Goal: Information Seeking & Learning: Learn about a topic

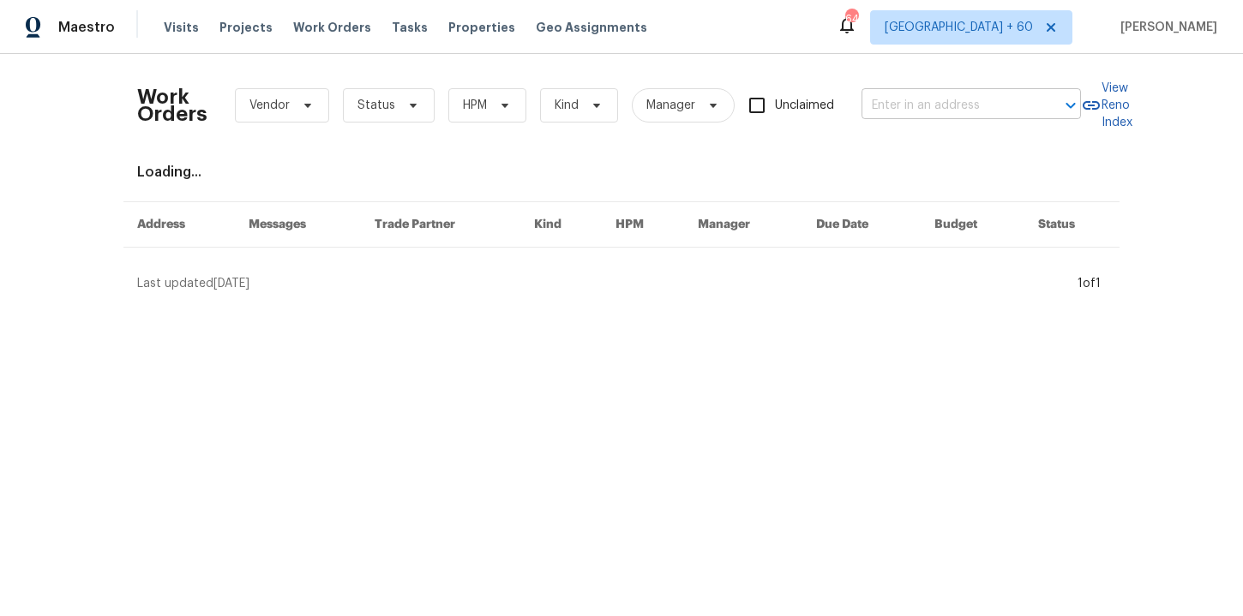
click at [891, 102] on input "text" at bounding box center [946, 106] width 171 height 27
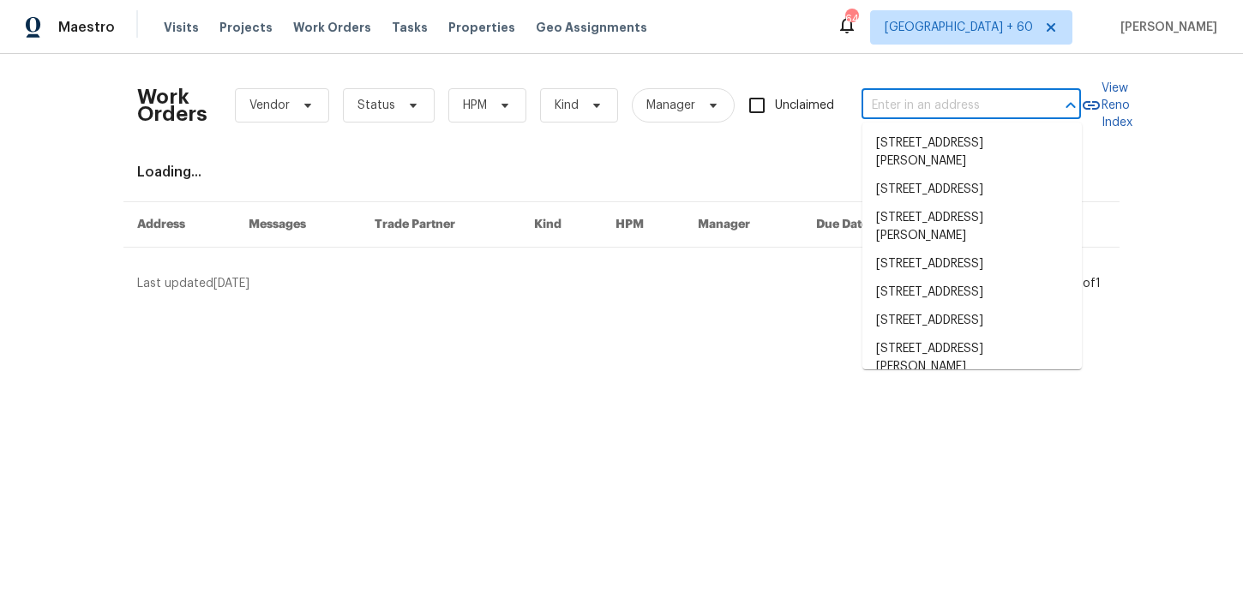
paste input "[STREET_ADDRESS][PERSON_NAME]"
type input "[STREET_ADDRESS][PERSON_NAME]"
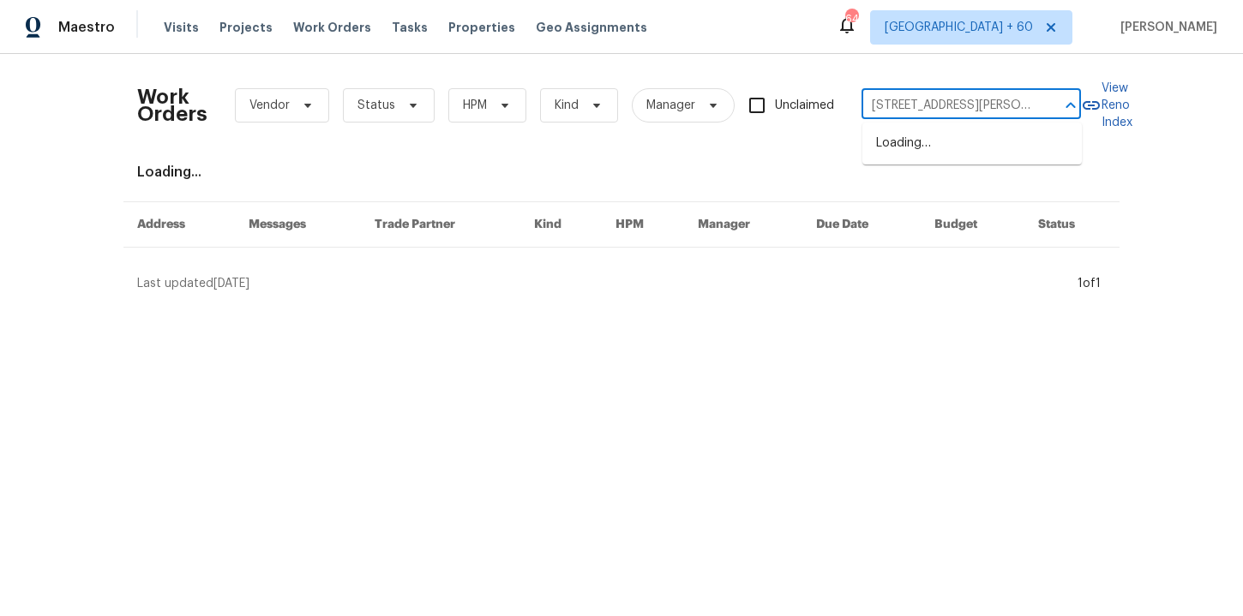
scroll to position [0, 45]
click at [950, 153] on li "[STREET_ADDRESS]" at bounding box center [971, 143] width 219 height 28
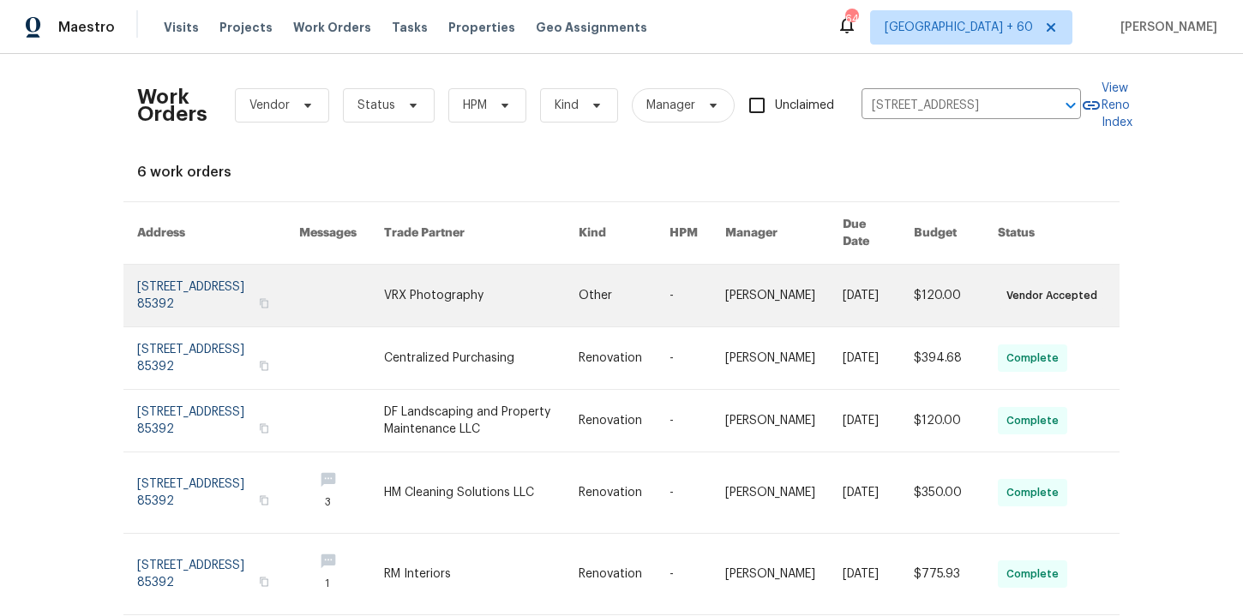
click at [206, 291] on link at bounding box center [218, 296] width 162 height 62
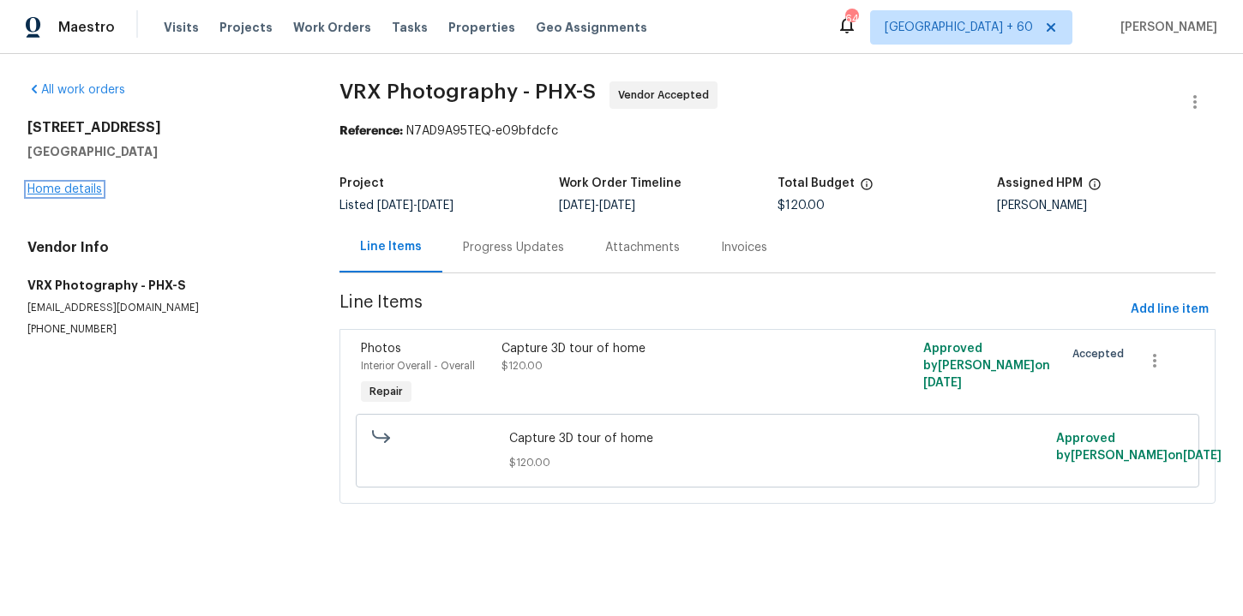
click at [72, 189] on link "Home details" at bounding box center [64, 189] width 75 height 12
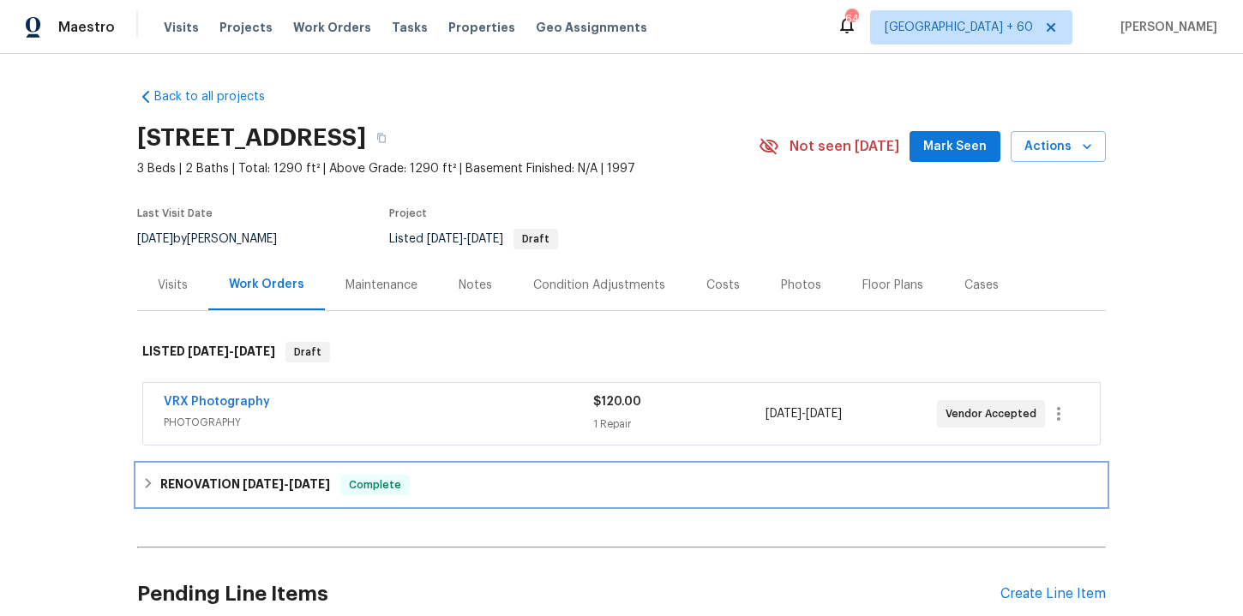
click at [436, 481] on div "RENOVATION [DATE] - [DATE] Complete" at bounding box center [621, 485] width 958 height 21
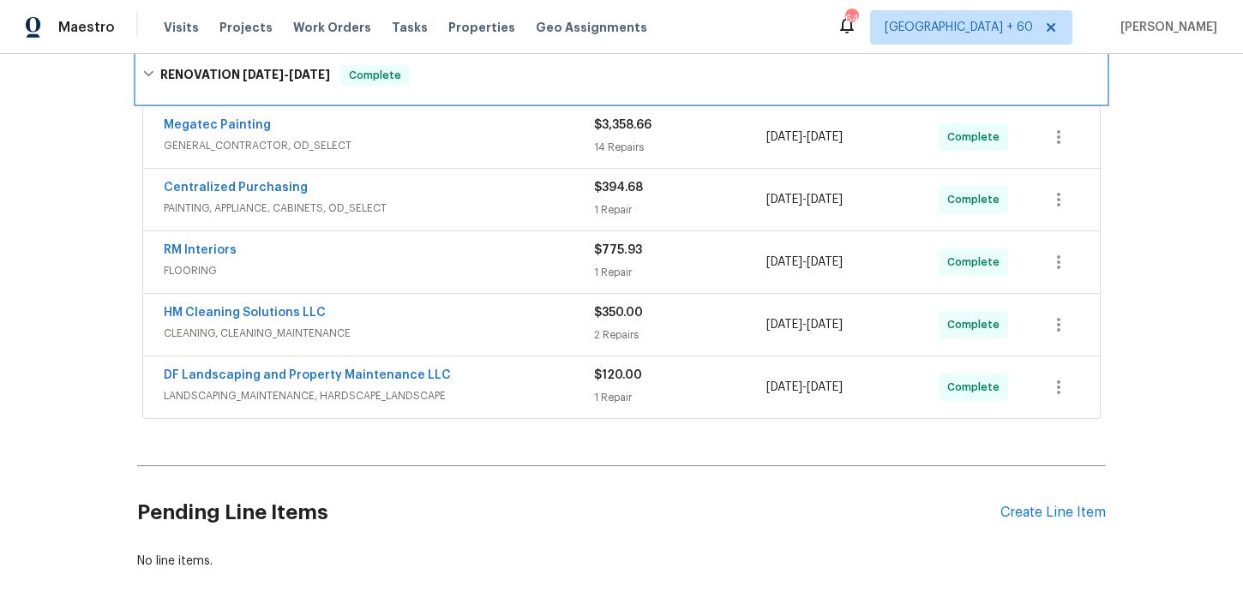
scroll to position [396, 0]
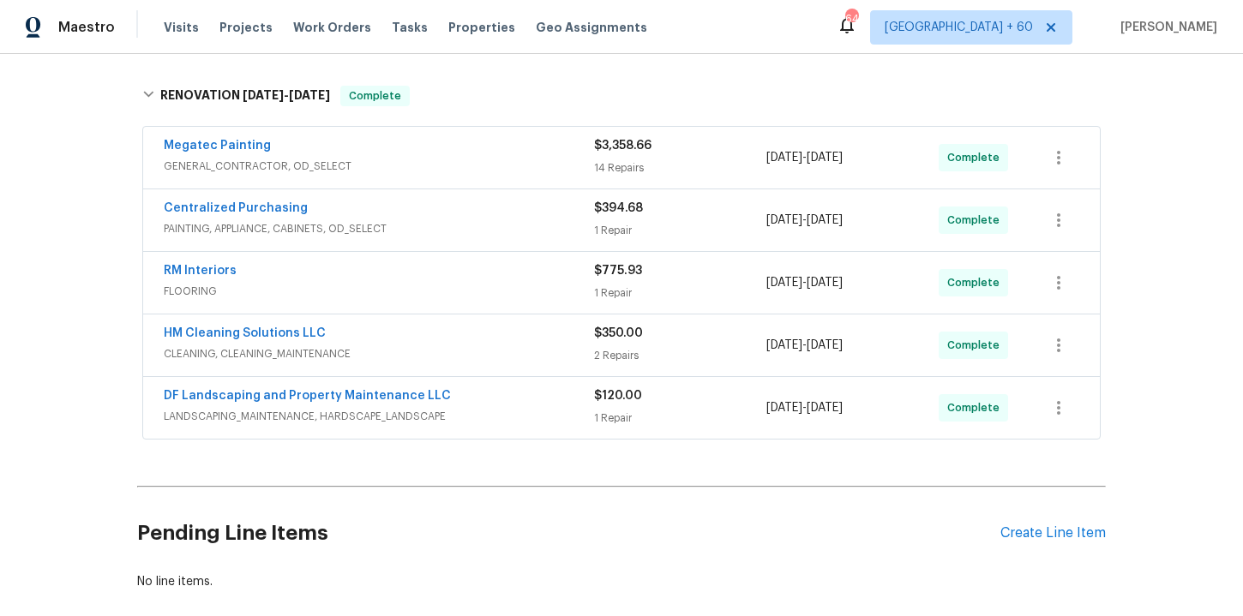
click at [495, 414] on span "LANDSCAPING_MAINTENANCE, HARDSCAPE_LANDSCAPE" at bounding box center [379, 416] width 430 height 17
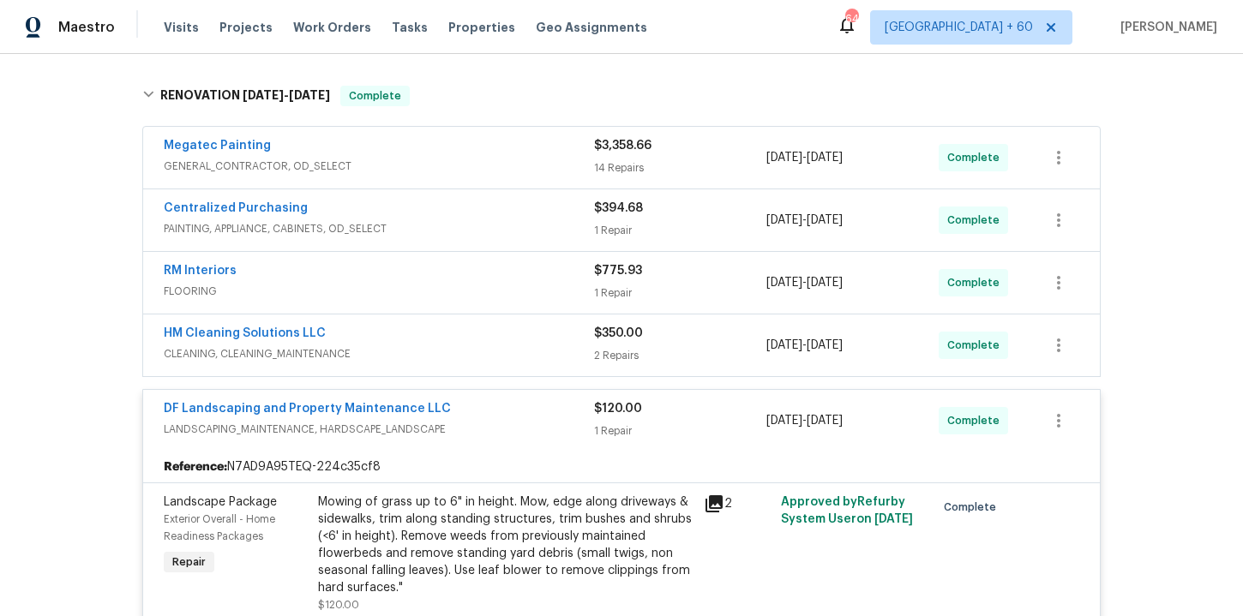
click at [482, 356] on span "CLEANING, CLEANING_MAINTENANCE" at bounding box center [379, 353] width 430 height 17
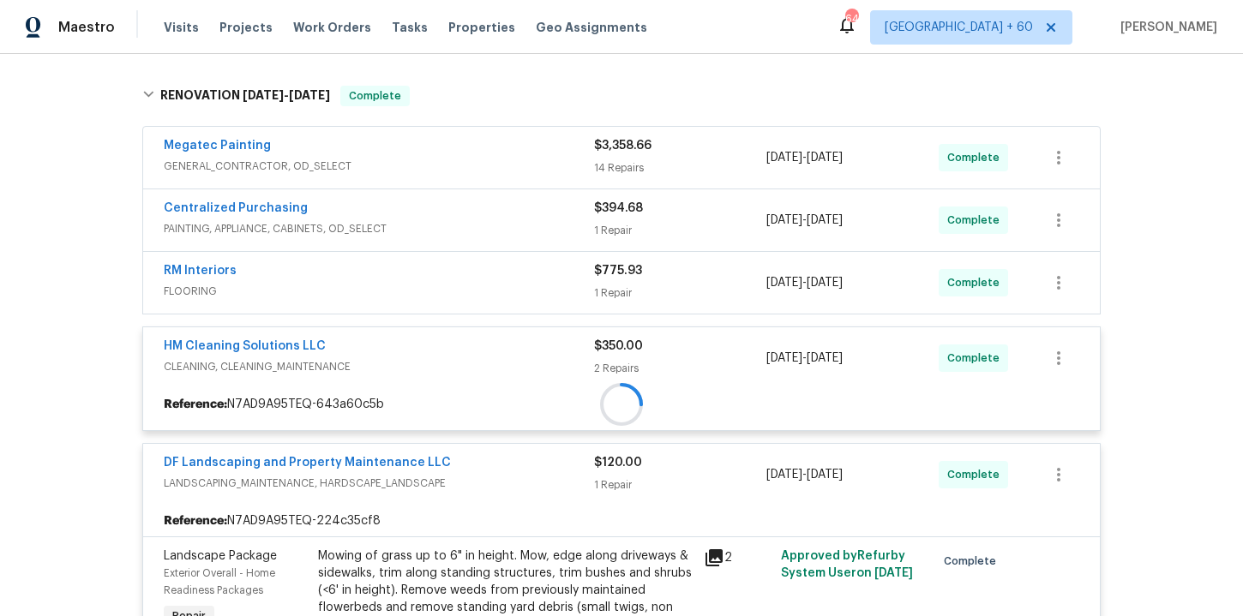
scroll to position [393, 0]
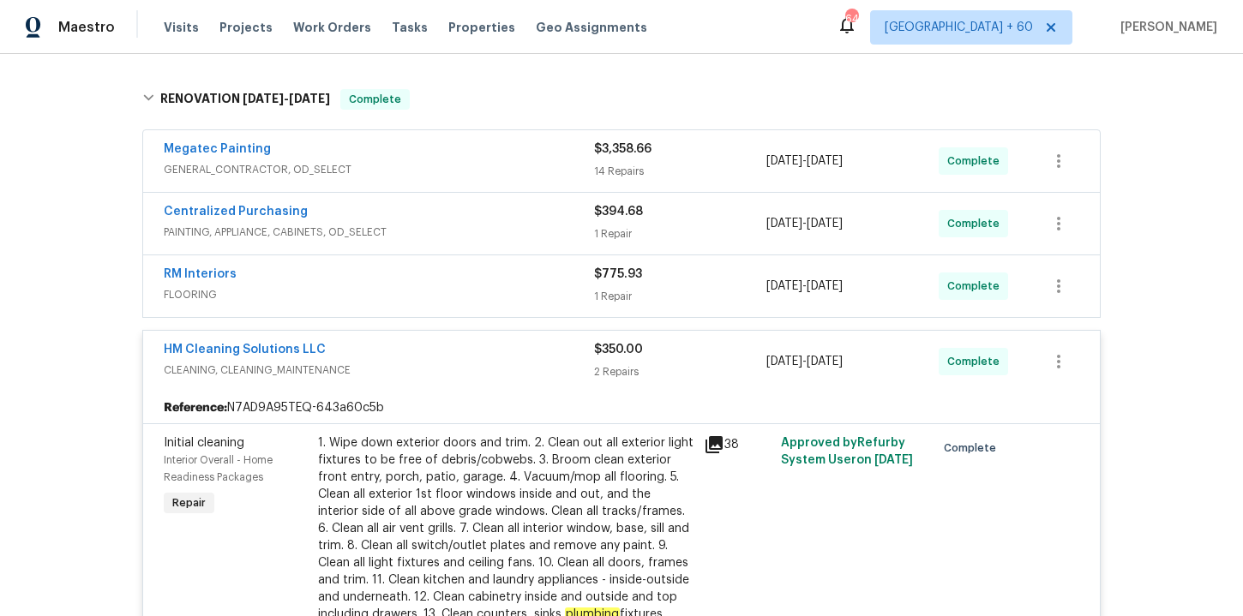
click at [459, 279] on div "RM Interiors" at bounding box center [379, 276] width 430 height 21
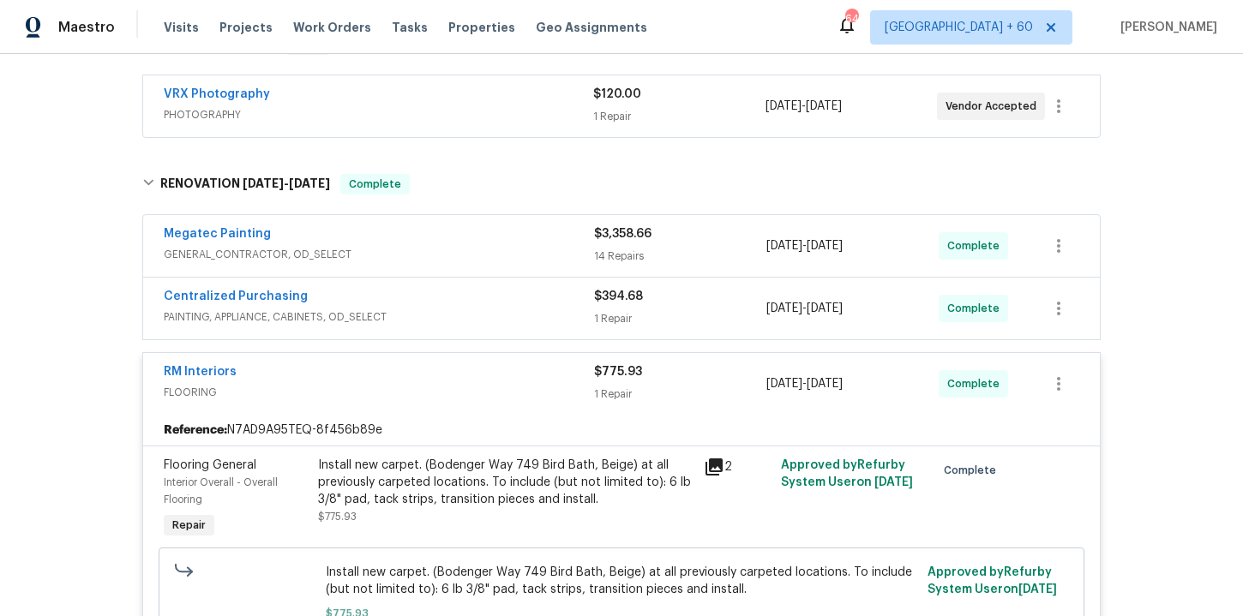
scroll to position [300, 0]
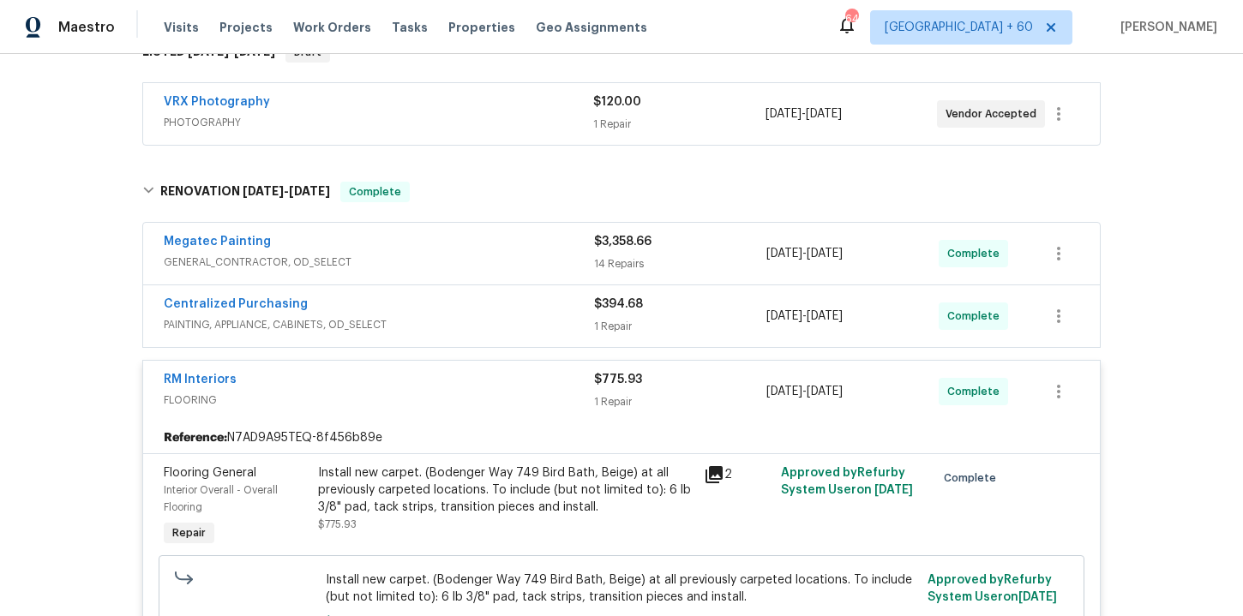
click at [460, 309] on div "Centralized Purchasing" at bounding box center [379, 306] width 430 height 21
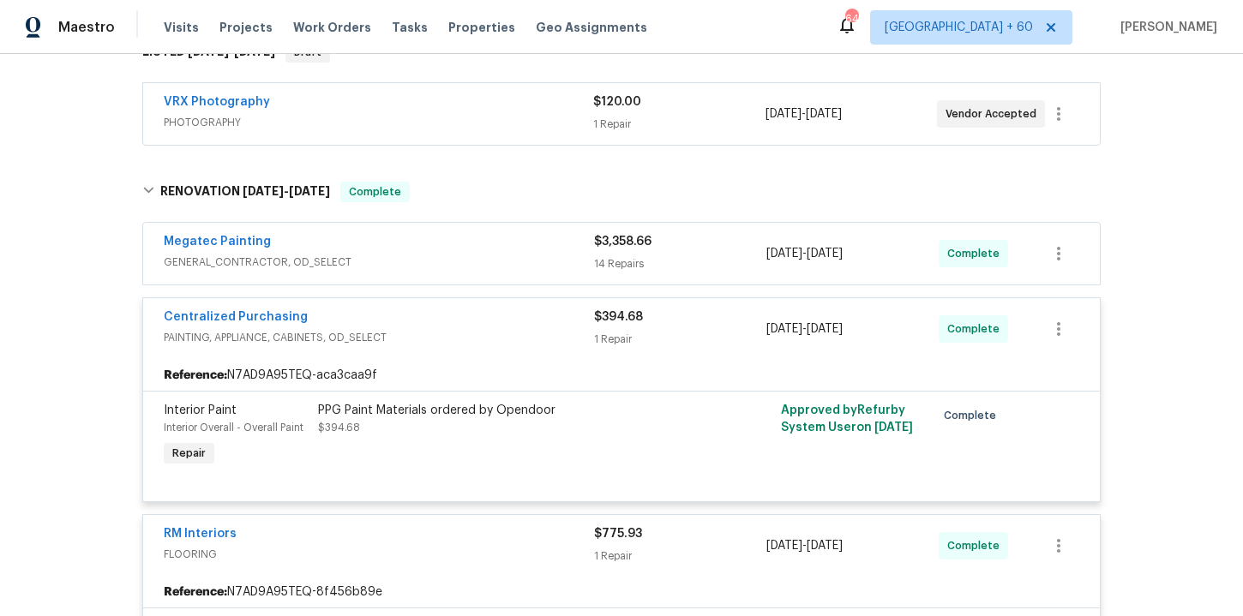
click at [459, 247] on div "Megatec Painting" at bounding box center [379, 243] width 430 height 21
